Goal: Task Accomplishment & Management: Manage account settings

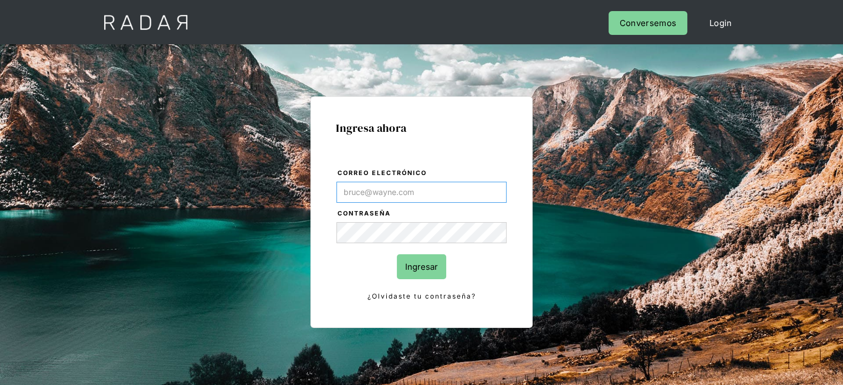
click at [372, 186] on input "Correo electrónico" at bounding box center [421, 192] width 170 height 21
type input "[EMAIL_ADDRESS][DOMAIN_NAME]"
click at [436, 266] on input "Ingresar" at bounding box center [421, 266] width 49 height 25
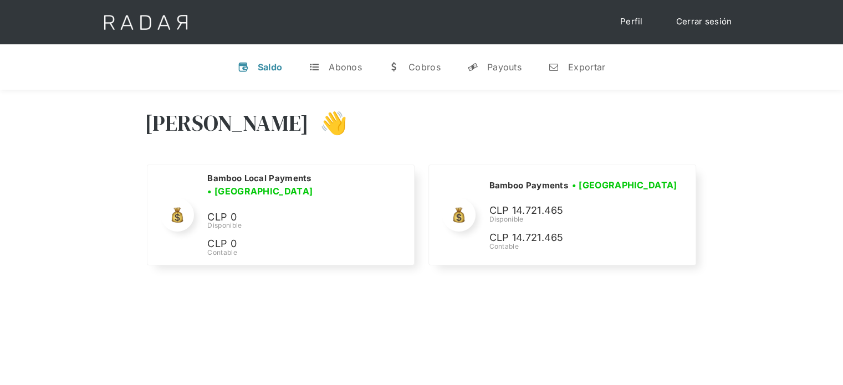
click at [656, 119] on div "Hola Joaquín 👋" at bounding box center [422, 131] width 554 height 67
